Goal: Task Accomplishment & Management: Complete application form

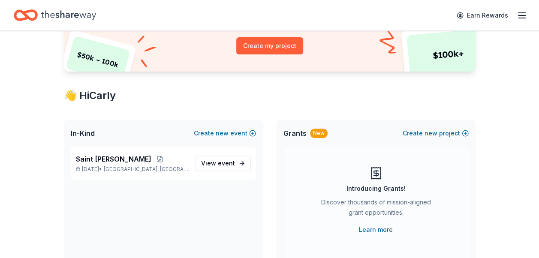
scroll to position [101, 0]
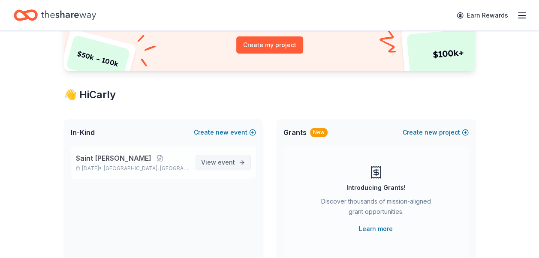
click at [225, 163] on span "event" at bounding box center [226, 162] width 17 height 7
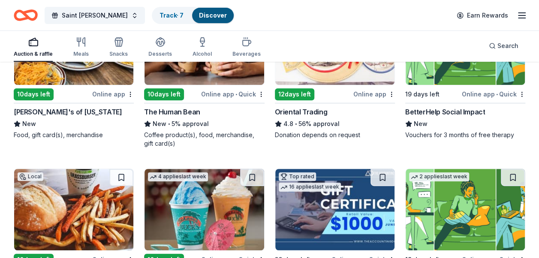
scroll to position [156, 0]
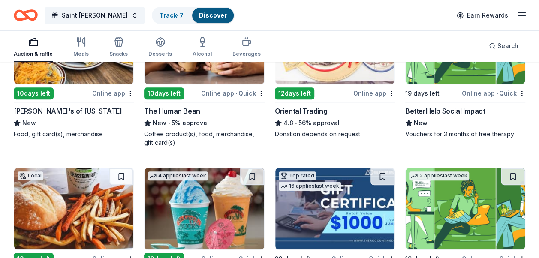
click at [45, 89] on div "10 days left" at bounding box center [34, 94] width 40 height 12
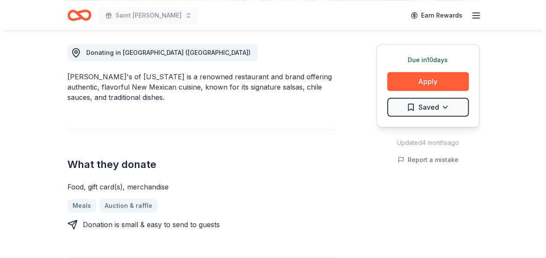
scroll to position [251, 0]
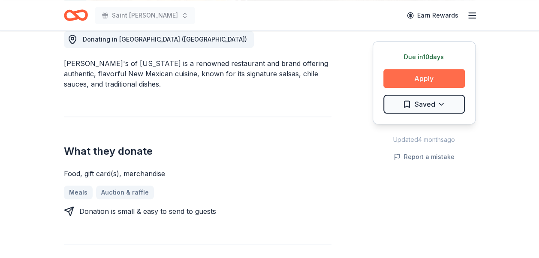
click at [430, 76] on button "Apply" at bounding box center [425, 78] width 82 height 19
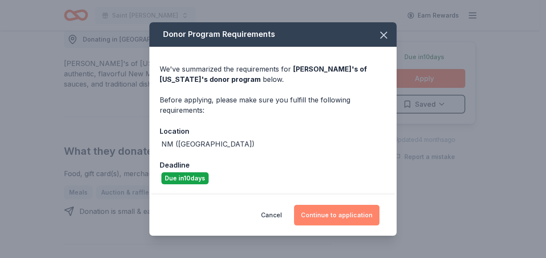
click at [330, 218] on button "Continue to application" at bounding box center [336, 215] width 85 height 21
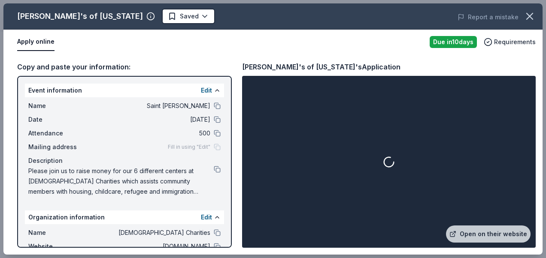
scroll to position [73, 0]
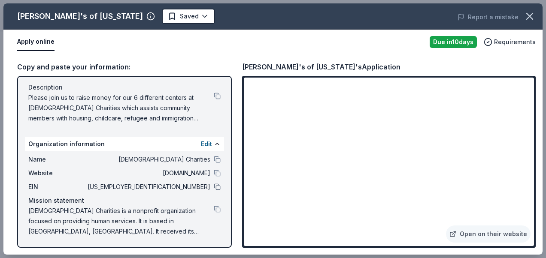
click at [214, 187] on button at bounding box center [217, 187] width 7 height 7
